Goal: Task Accomplishment & Management: Manage account settings

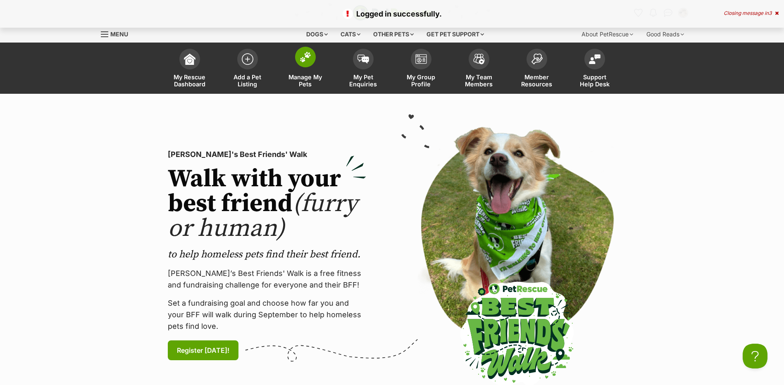
click at [298, 82] on span "Manage My Pets" at bounding box center [305, 81] width 37 height 14
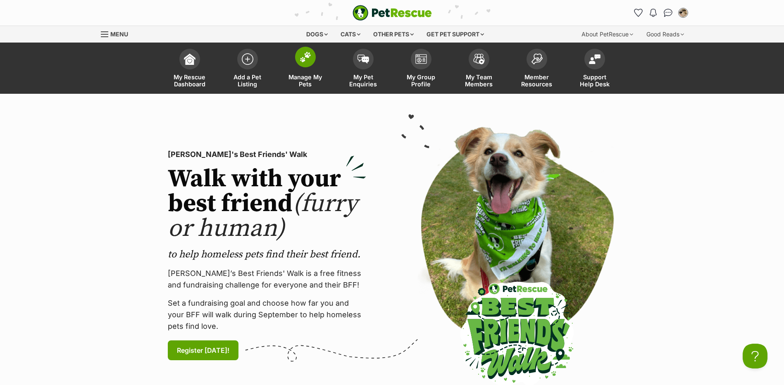
click at [299, 85] on span "Manage My Pets" at bounding box center [305, 81] width 37 height 14
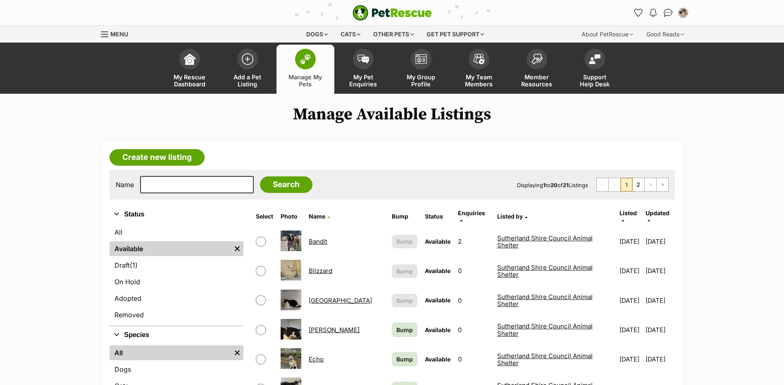
click at [318, 238] on link "Bandit" at bounding box center [318, 242] width 19 height 8
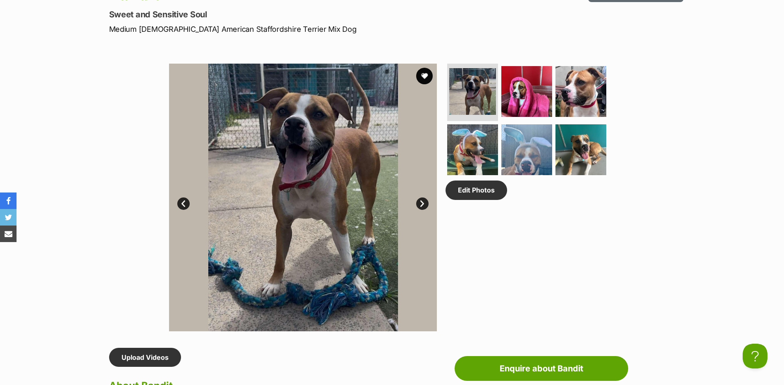
scroll to position [620, 0]
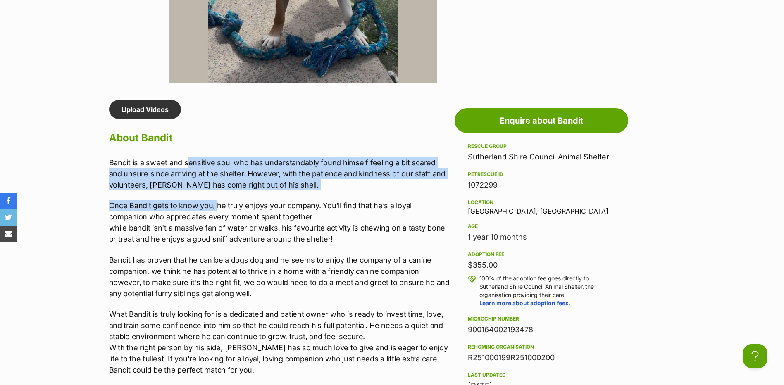
drag, startPoint x: 187, startPoint y: 167, endPoint x: 215, endPoint y: 209, distance: 51.2
click at [215, 209] on div "Bandit is a sweet and sensitive soul who has understandably found himself feeli…" at bounding box center [279, 266] width 341 height 219
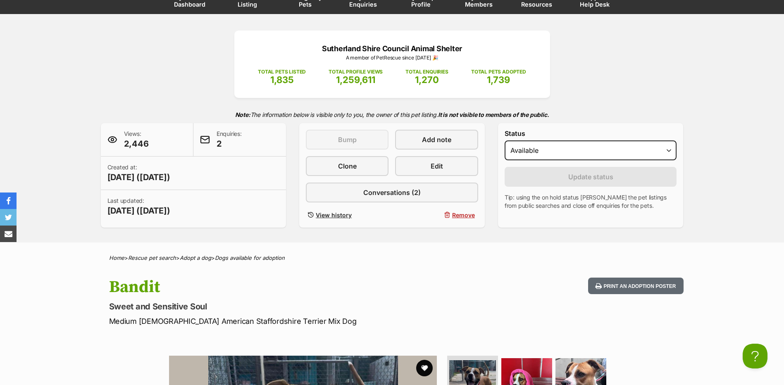
scroll to position [0, 0]
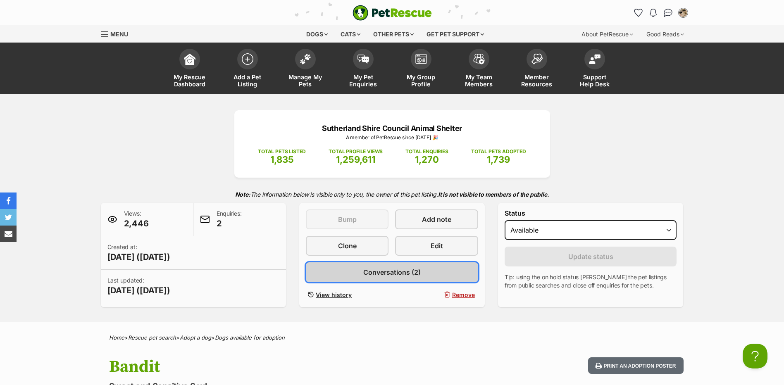
click at [432, 273] on link "Conversations (2)" at bounding box center [392, 272] width 172 height 20
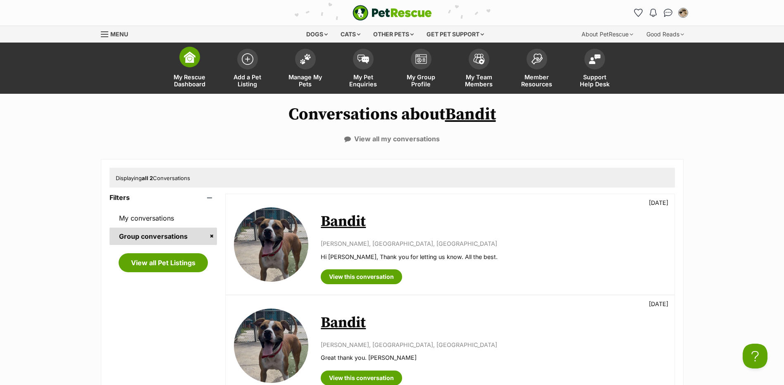
click at [193, 63] on span at bounding box center [189, 57] width 21 height 21
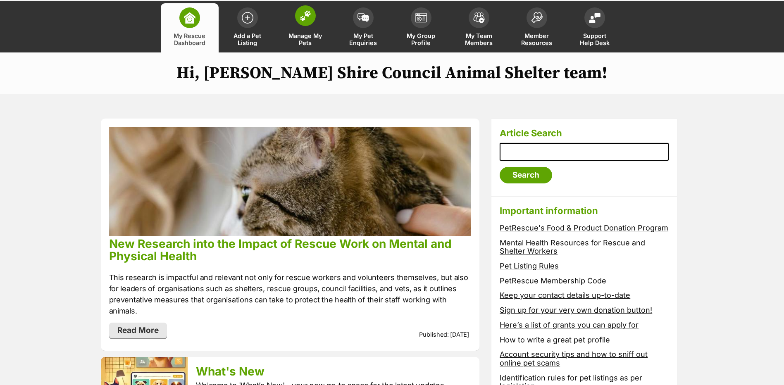
click at [306, 38] on span "Manage My Pets" at bounding box center [305, 39] width 37 height 14
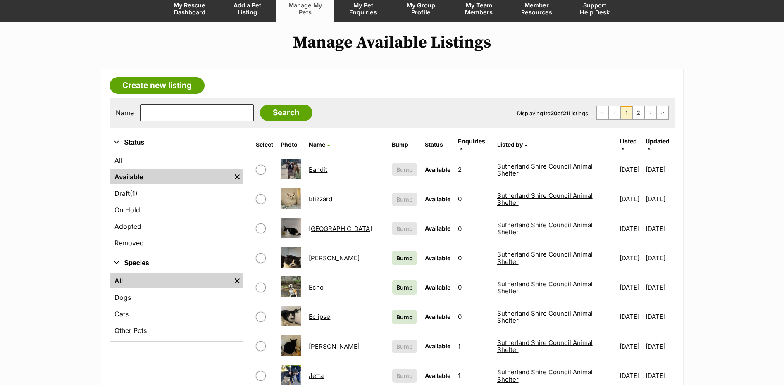
scroll to position [83, 0]
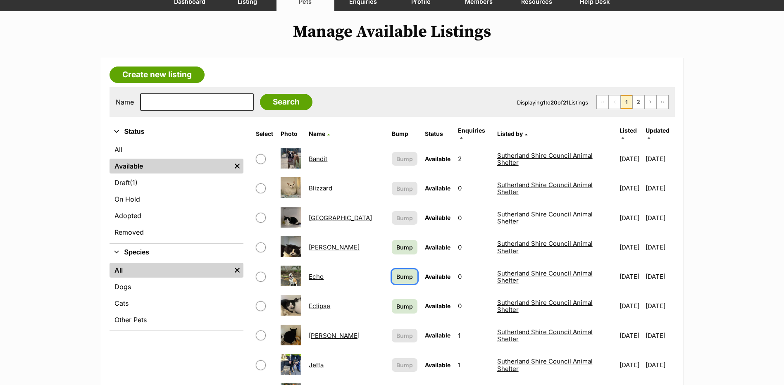
click at [396, 272] on span "Bump" at bounding box center [404, 276] width 17 height 9
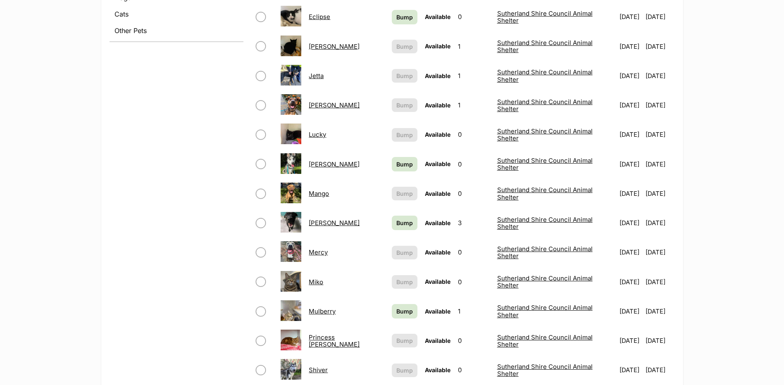
scroll to position [372, 0]
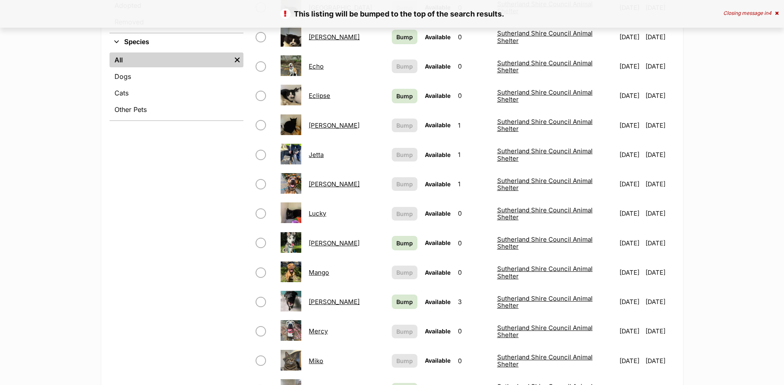
scroll to position [413, 0]
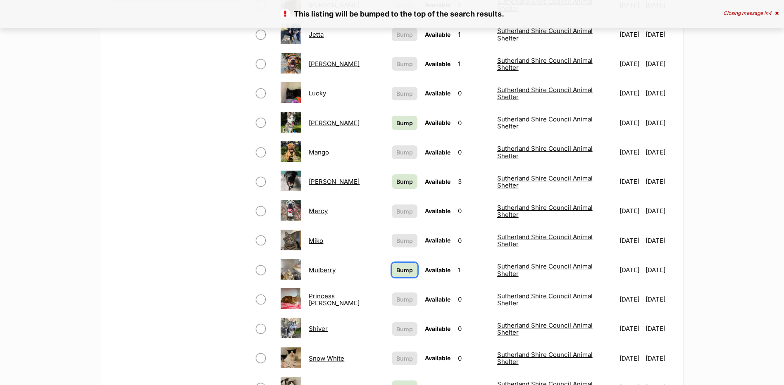
click at [396, 266] on span "Bump" at bounding box center [404, 270] width 17 height 9
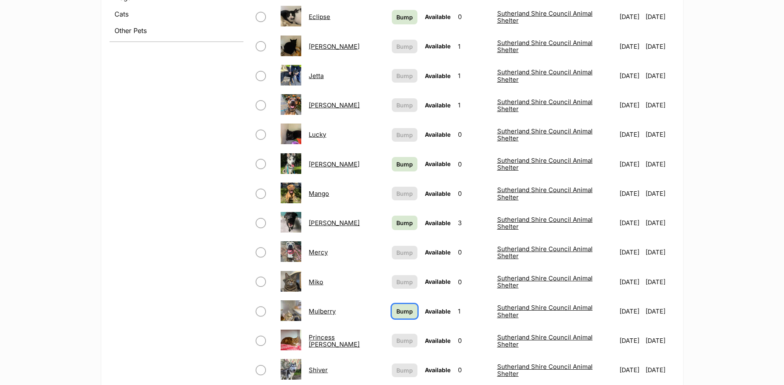
scroll to position [276, 0]
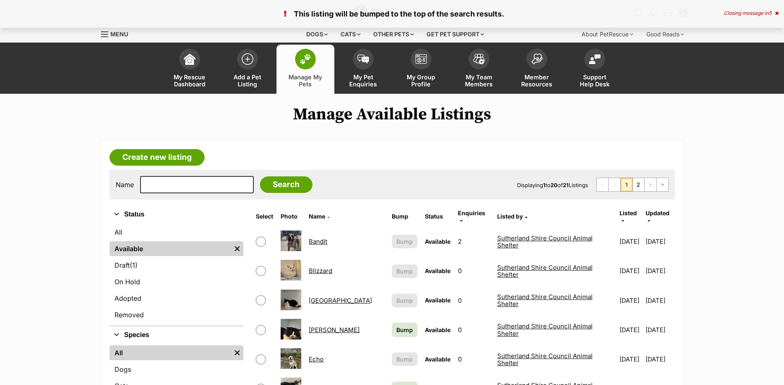
scroll to position [248, 0]
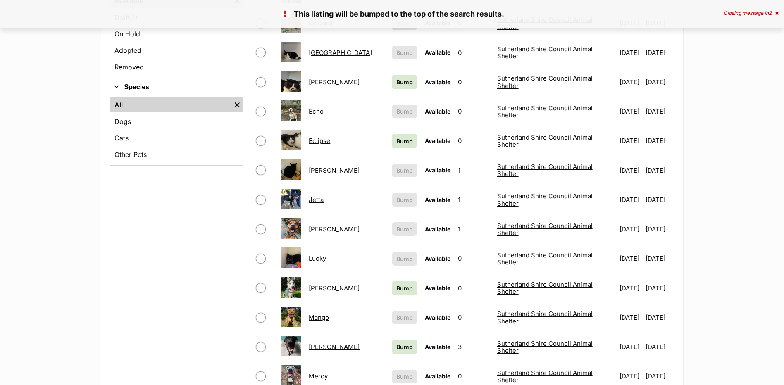
click at [317, 372] on link "Mercy" at bounding box center [318, 376] width 19 height 8
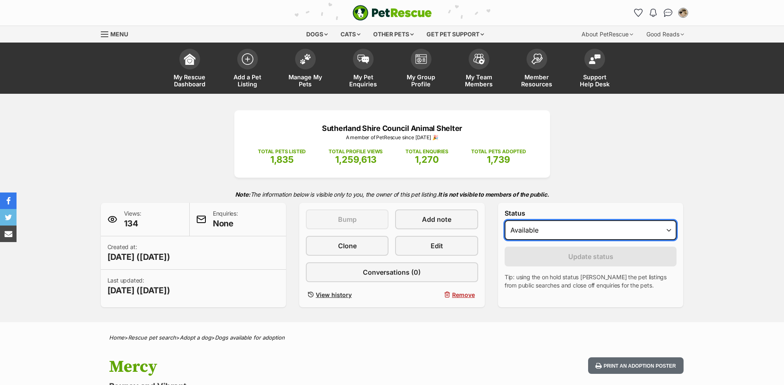
click at [525, 230] on select "Draft Available On hold Adopted" at bounding box center [590, 230] width 172 height 20
